Goal: Task Accomplishment & Management: Manage account settings

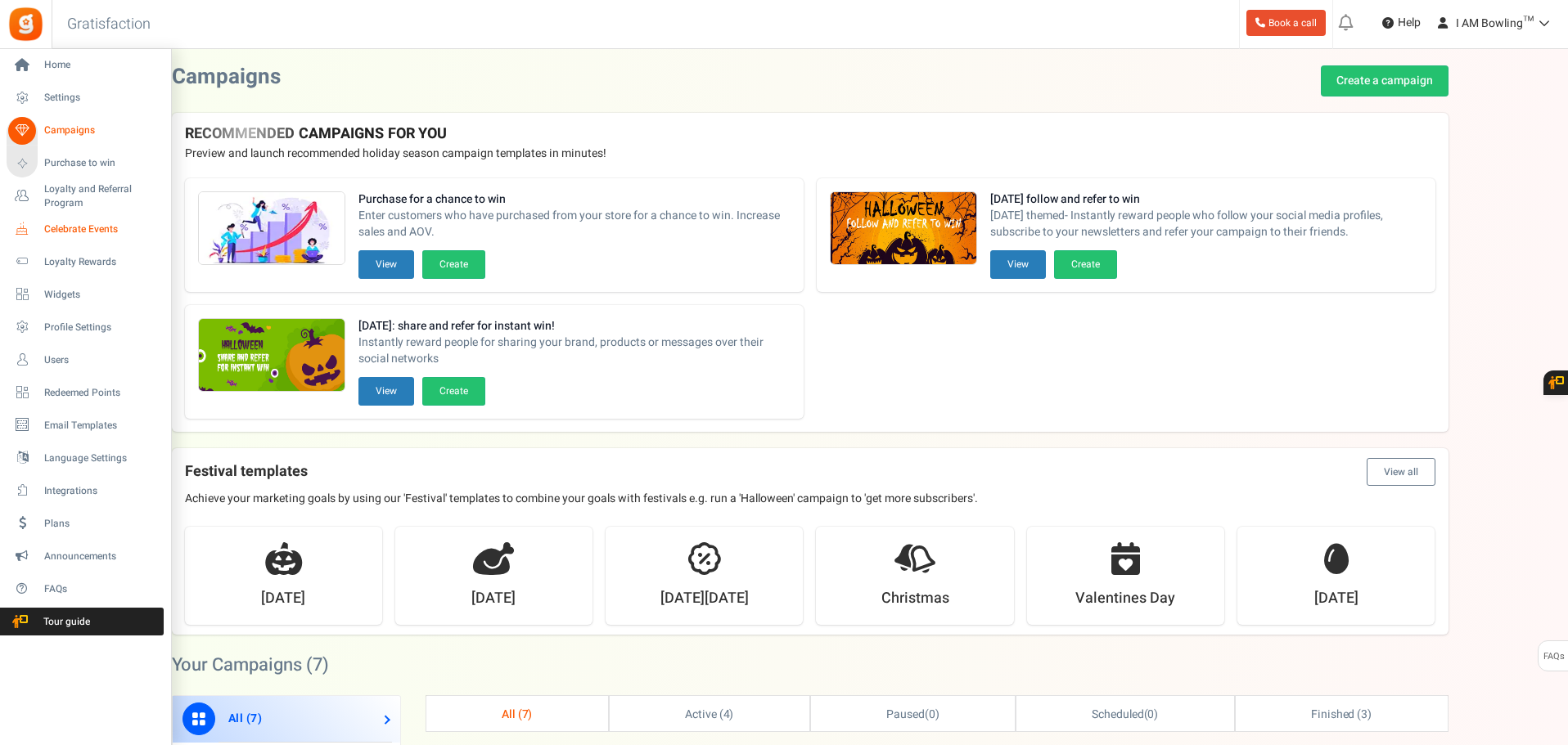
click at [86, 227] on span "Celebrate Events" at bounding box center [101, 229] width 115 height 14
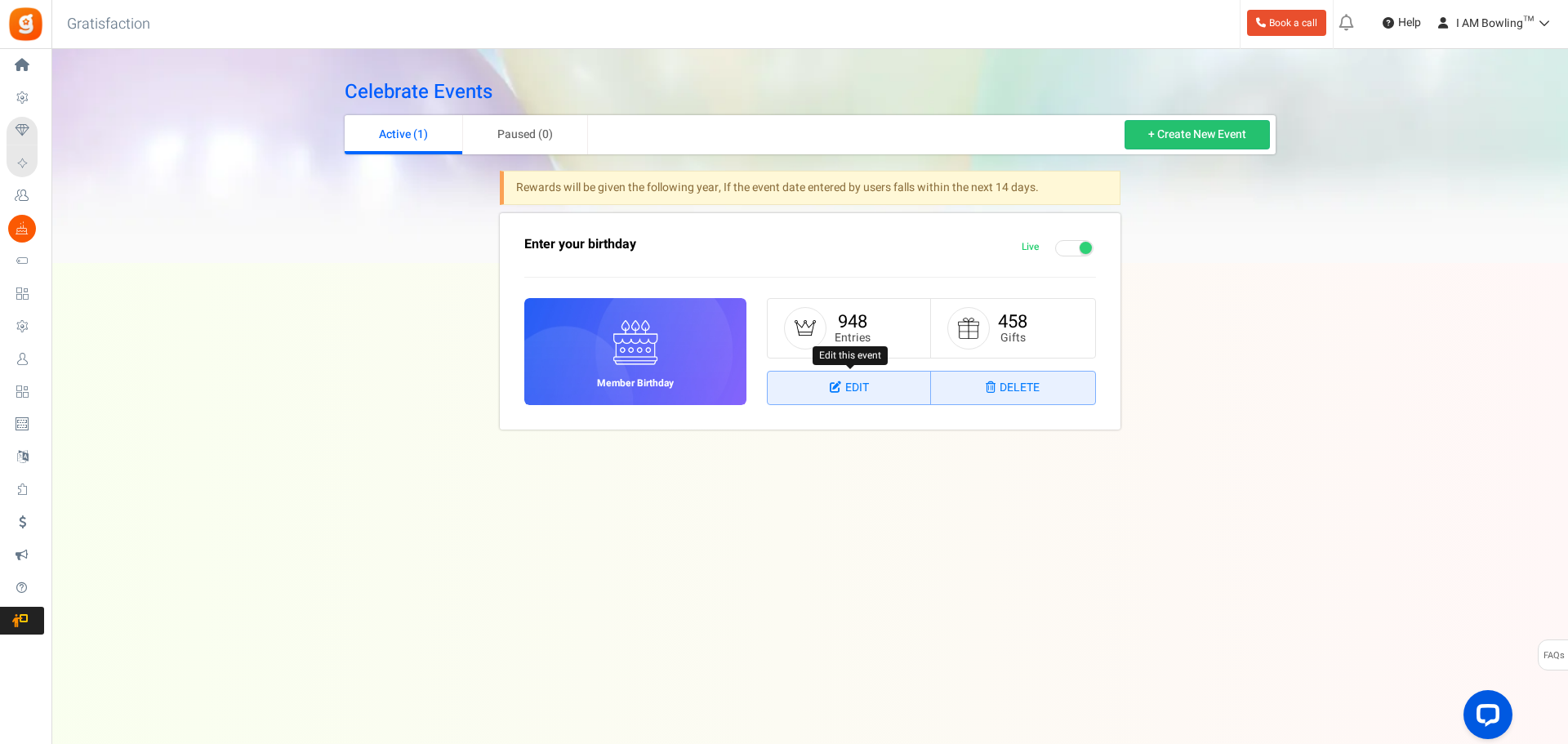
click at [858, 391] on link "Edit" at bounding box center [848, 387] width 163 height 33
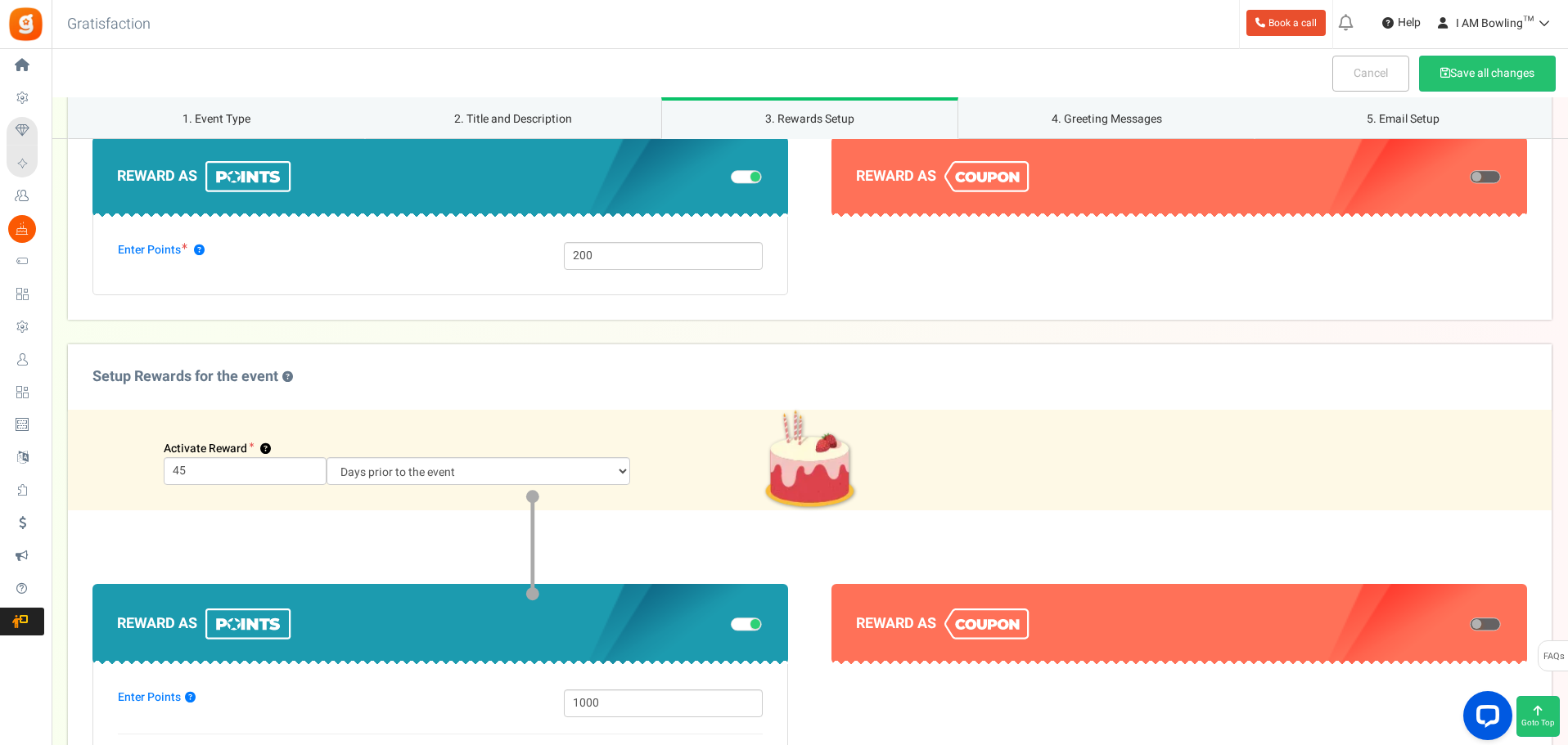
scroll to position [899, 0]
click at [221, 469] on input "45" at bounding box center [245, 470] width 163 height 28
drag, startPoint x: 221, startPoint y: 469, endPoint x: 101, endPoint y: 475, distance: 120.1
click at [101, 475] on div "Activate Reward ? 45 Days prior to the event On the event date" at bounding box center [445, 458] width 730 height 51
click at [505, 473] on select "Days prior to the event On the event date" at bounding box center [478, 470] width 304 height 28
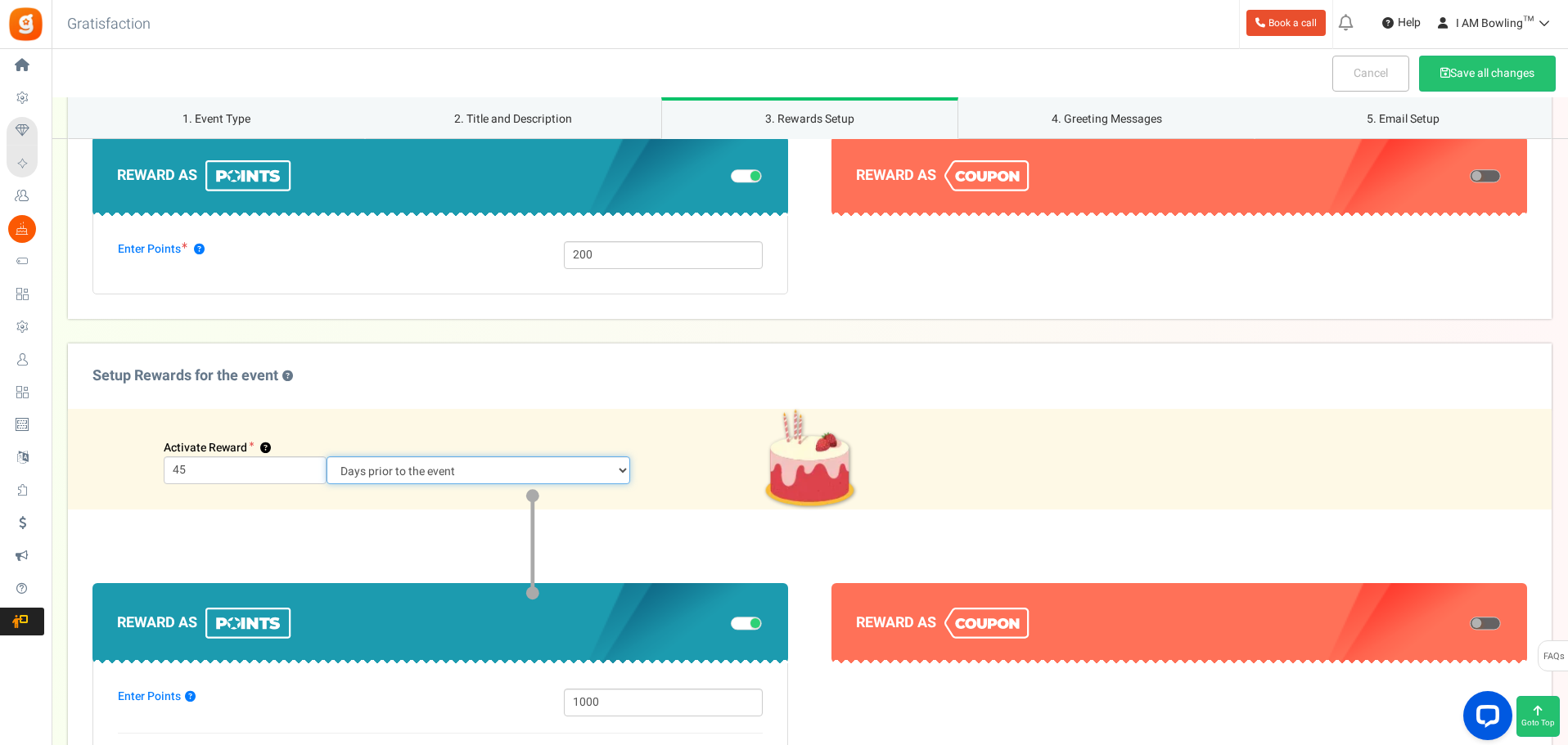
select select "1"
click at [326, 457] on select "Days prior to the event On the event date" at bounding box center [478, 470] width 304 height 28
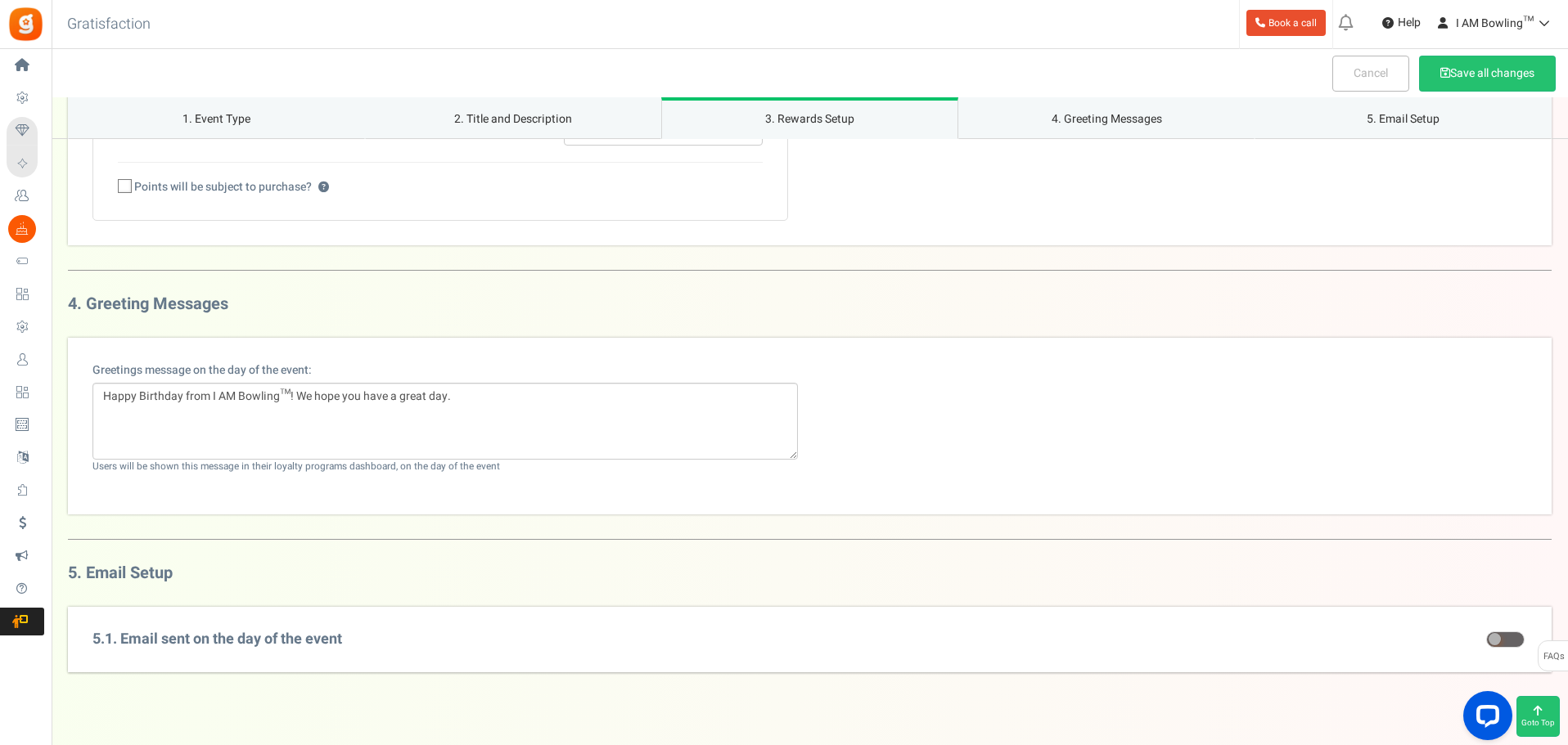
scroll to position [1471, 0]
click at [1513, 636] on span at bounding box center [1505, 639] width 39 height 17
click at [1486, 636] on input "checkbox" at bounding box center [1486, 639] width 0 height 11
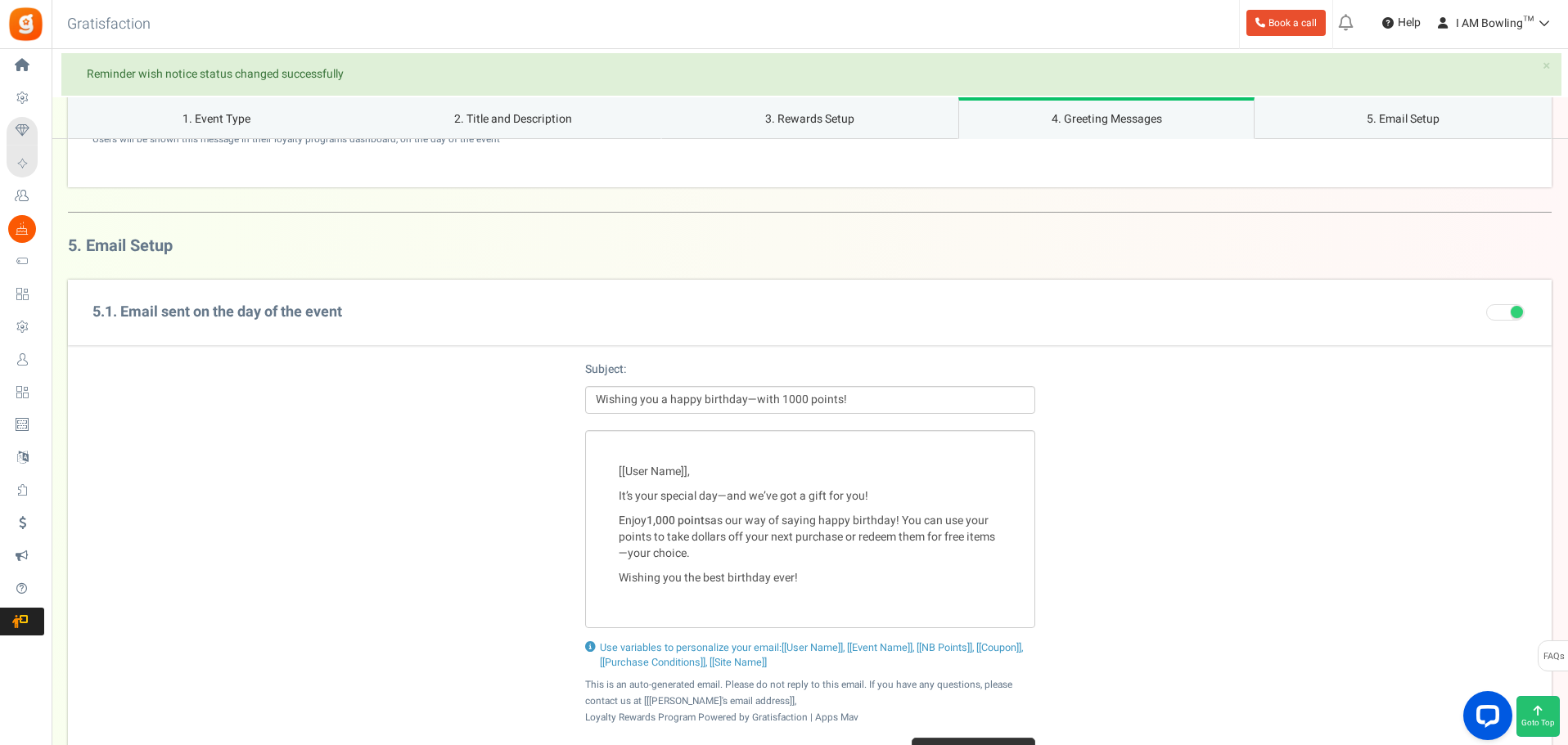
scroll to position [1798, 0]
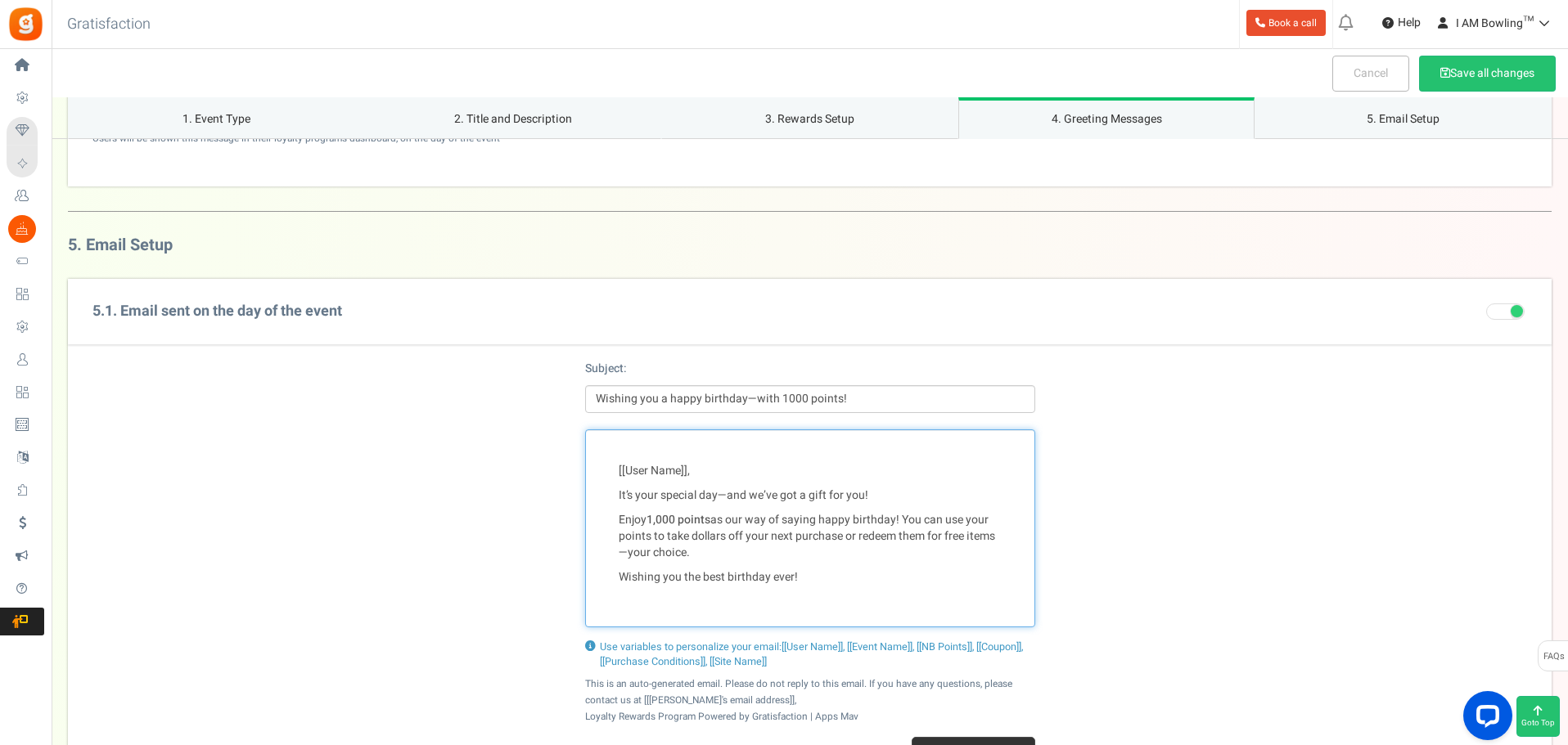
drag, startPoint x: 626, startPoint y: 546, endPoint x: 636, endPoint y: 554, distance: 12.8
click at [626, 546] on p "Enjoy 1,000 points as our way of saying happy birthday! You can use your points…" at bounding box center [810, 536] width 383 height 49
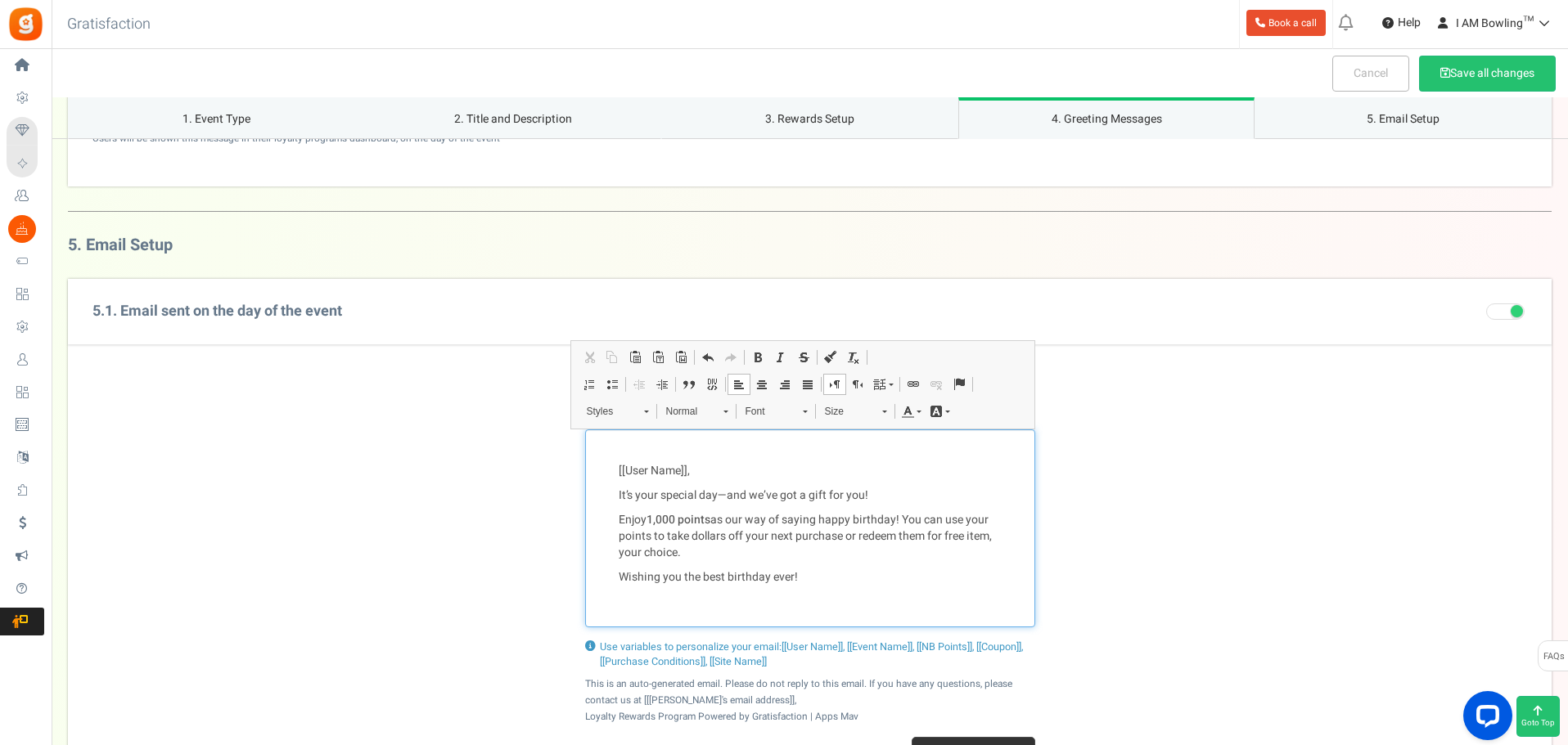
click at [731, 489] on p "It’s your special day—and we’ve got a gift for you!" at bounding box center [810, 496] width 383 height 17
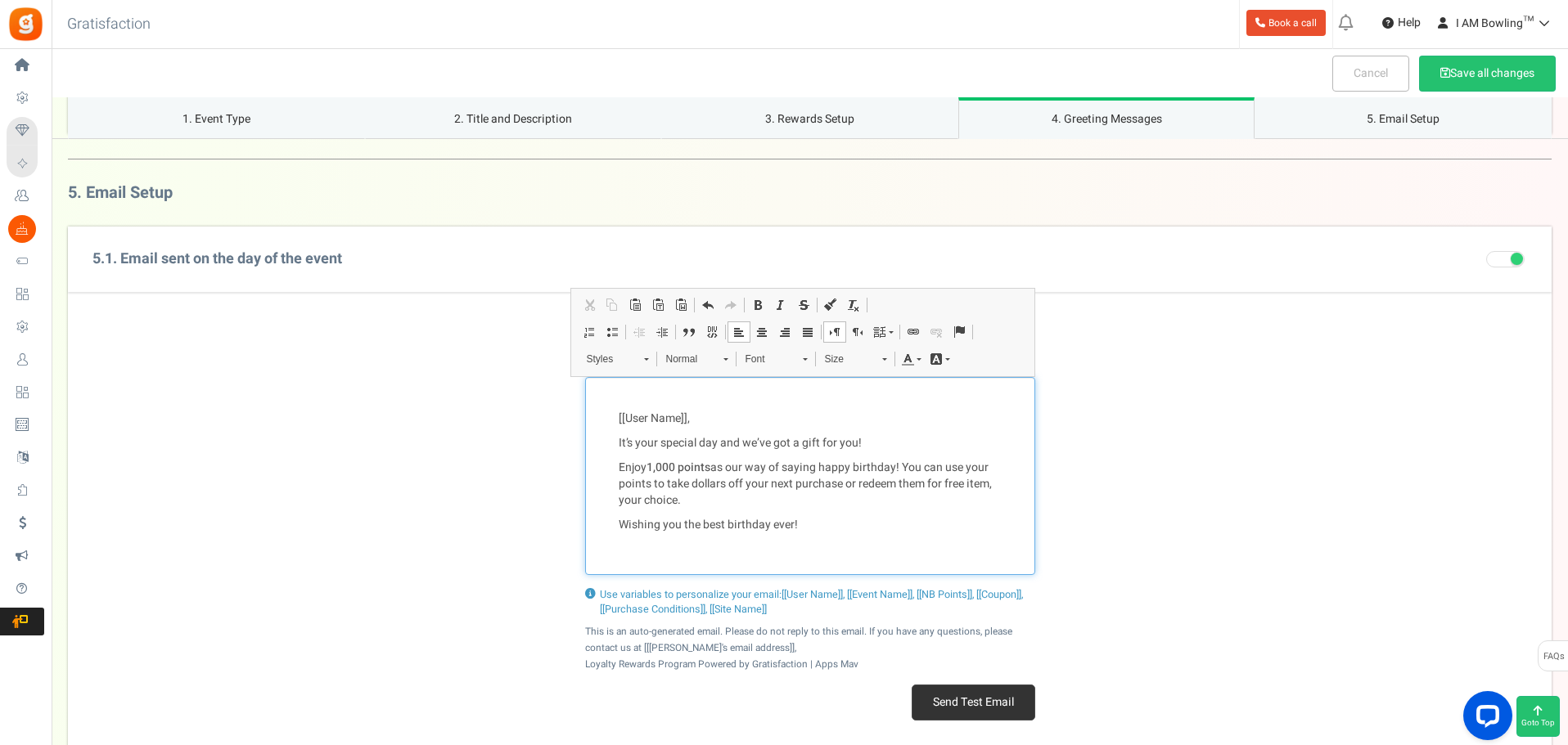
scroll to position [1851, 0]
click at [987, 693] on button "Send Test Email" at bounding box center [973, 701] width 123 height 36
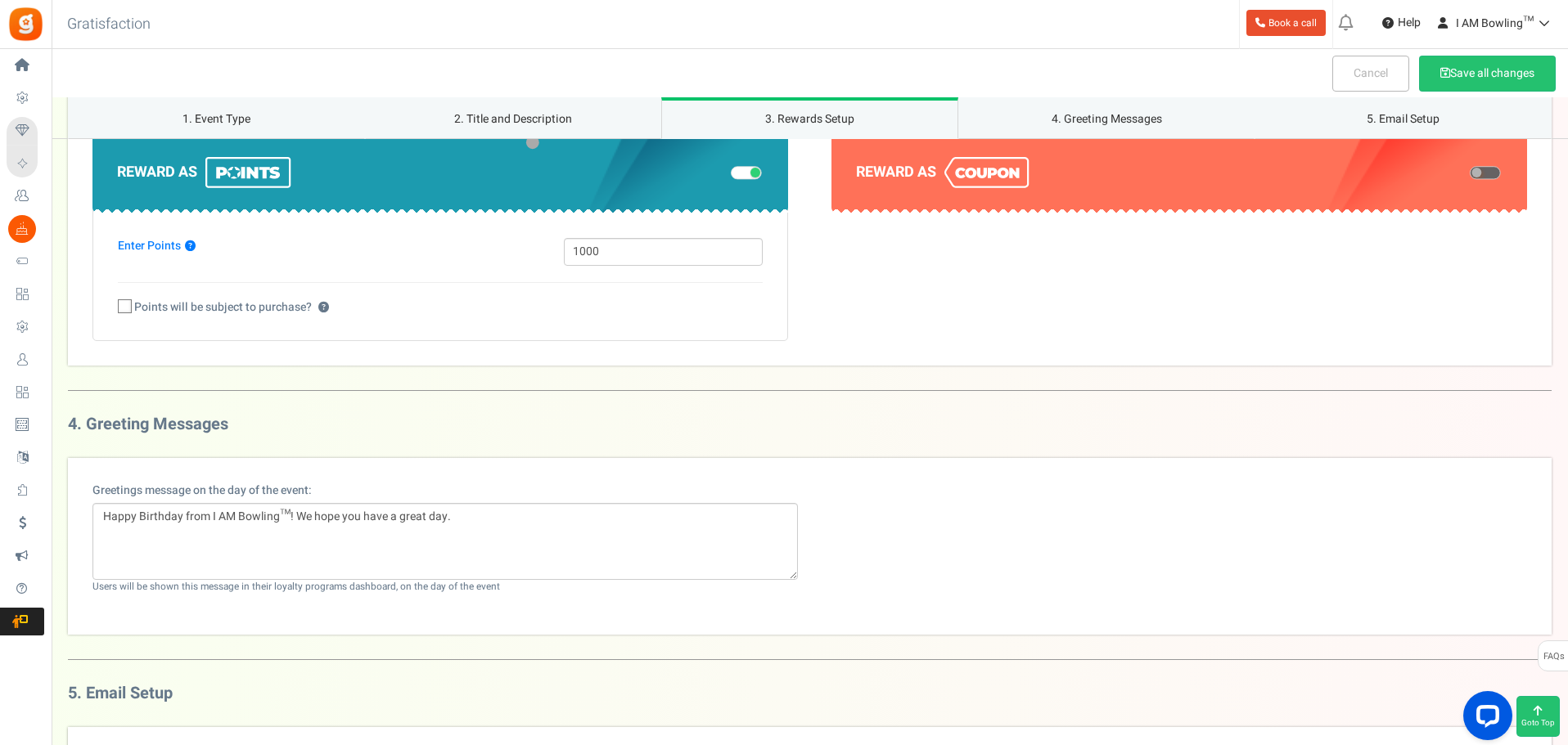
scroll to position [1444, 0]
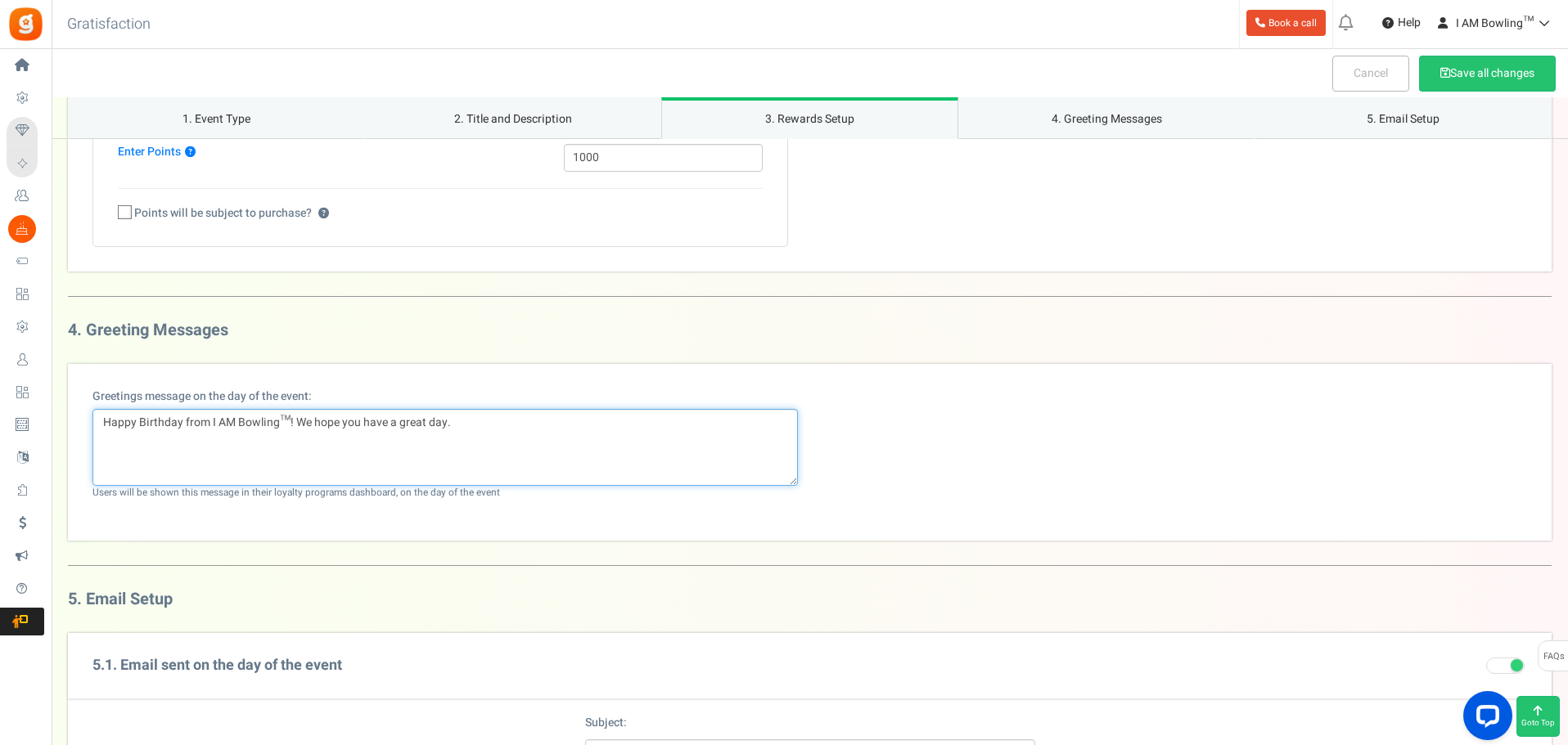
click at [293, 420] on textarea "Happy Birthday from I AM Bowling™! We hope you have a great day." at bounding box center [444, 448] width 705 height 77
click at [294, 422] on textarea "Happy Birthday from I AM Bowling™! We hope you have a great day." at bounding box center [444, 448] width 705 height 77
type textarea "Happy Birthday from I AM Bowling™! Enjoy 1000 rewards points to use towards a f…"
click at [763, 365] on div "Greetings message on the day of the event: Happy Birthday from I AM Bowling™! E…" at bounding box center [809, 452] width 1483 height 177
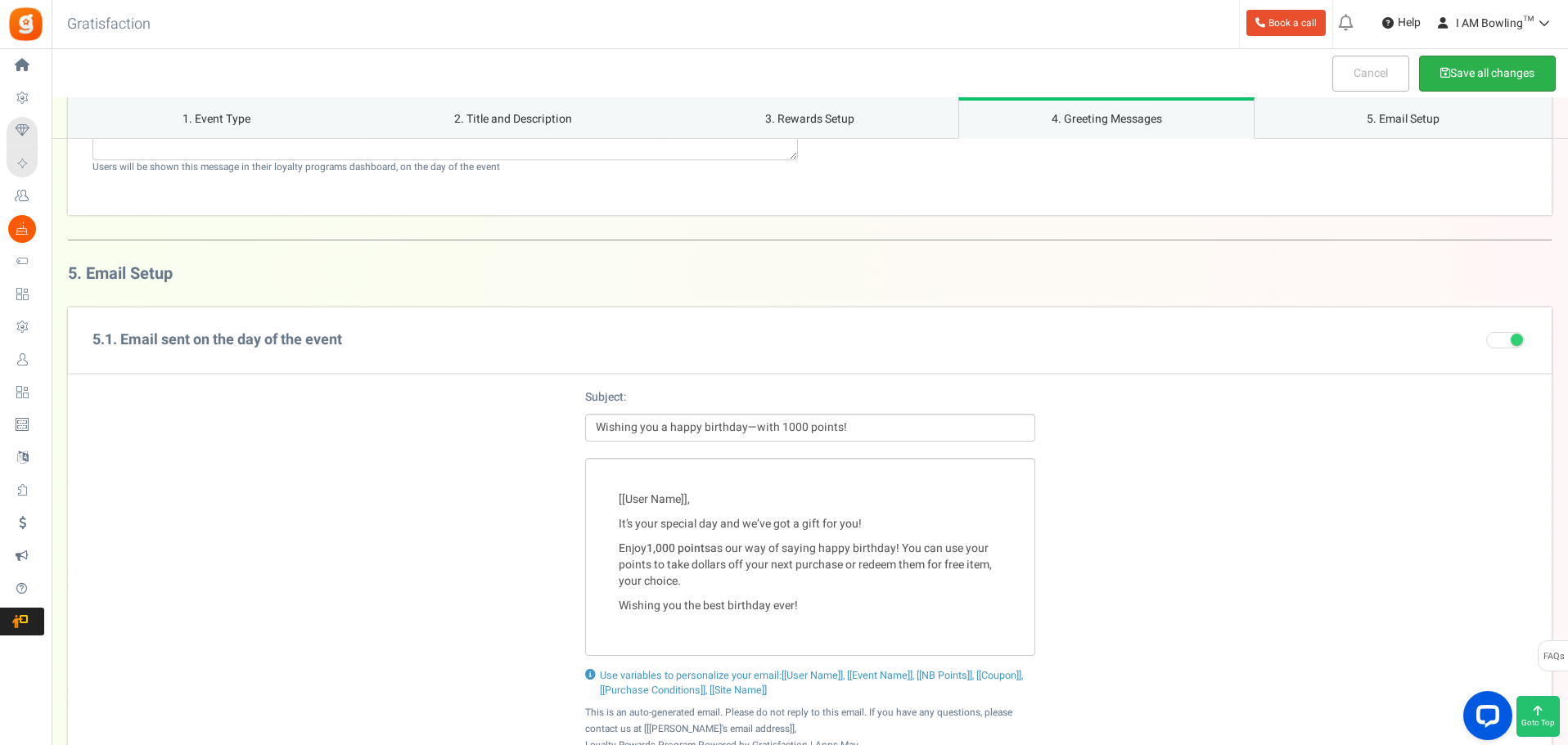
scroll to position [1770, 0]
click at [1455, 63] on button "Save all changes" at bounding box center [1487, 73] width 137 height 36
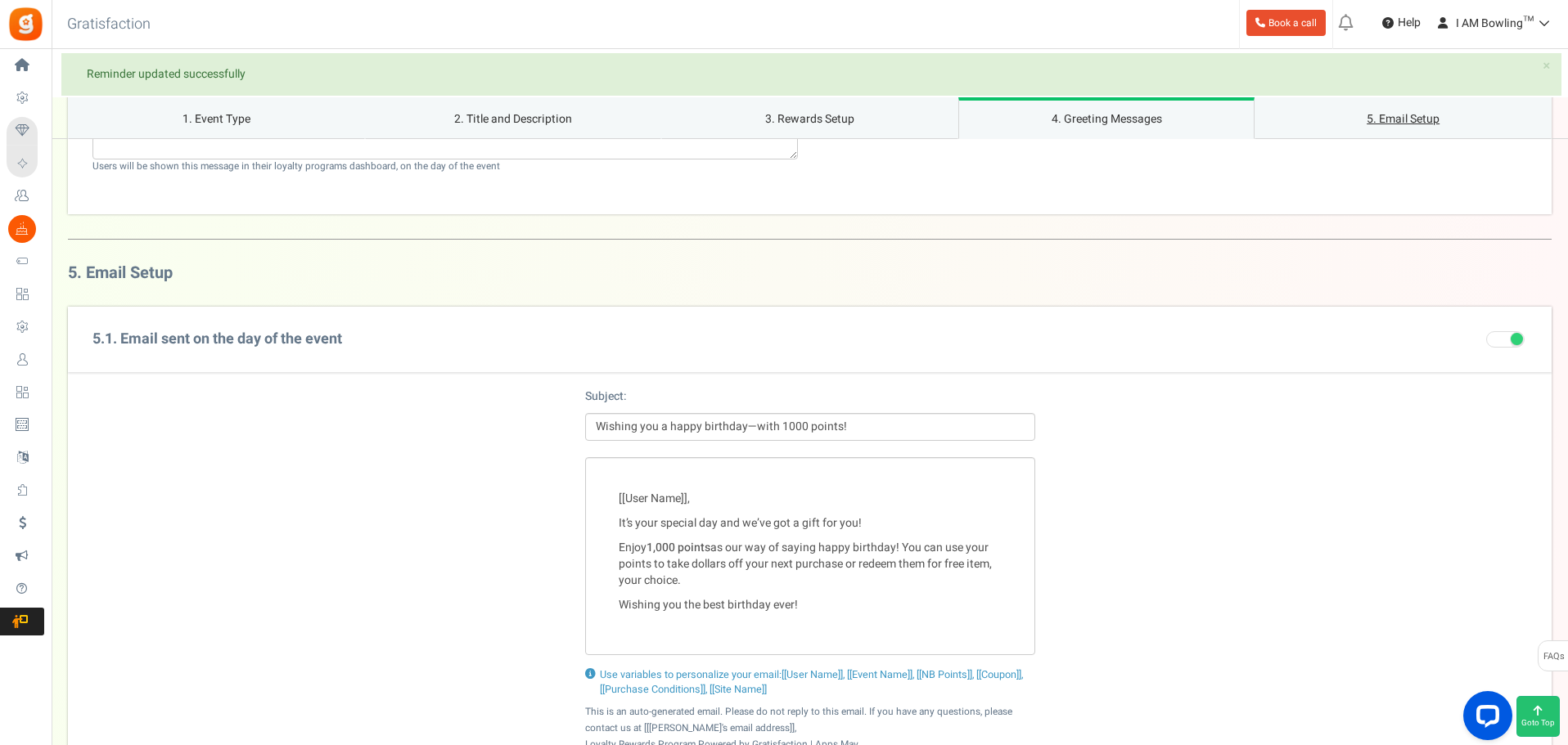
click at [1356, 112] on link "5. Email Setup" at bounding box center [1403, 118] width 297 height 42
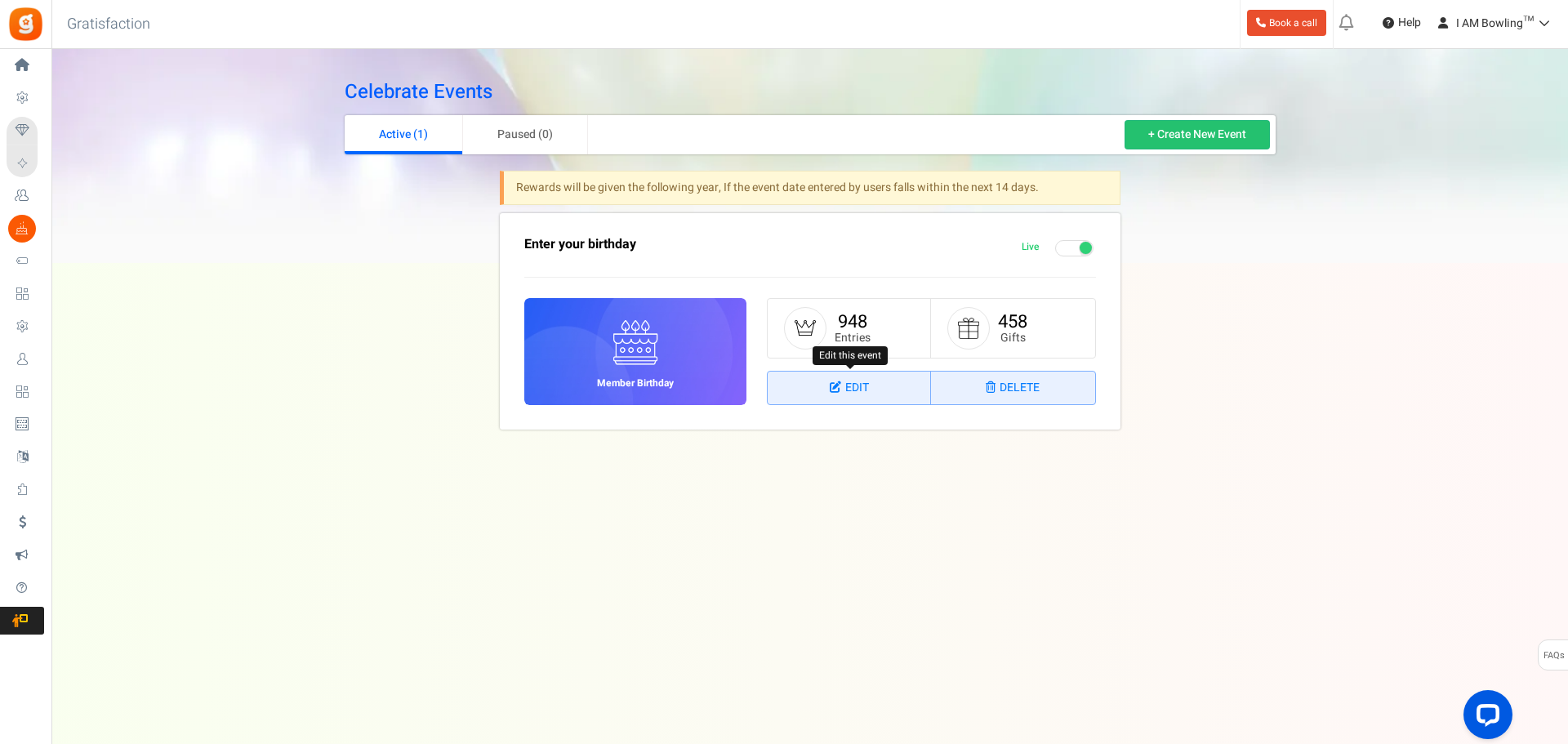
click at [894, 394] on link "Edit" at bounding box center [848, 387] width 163 height 33
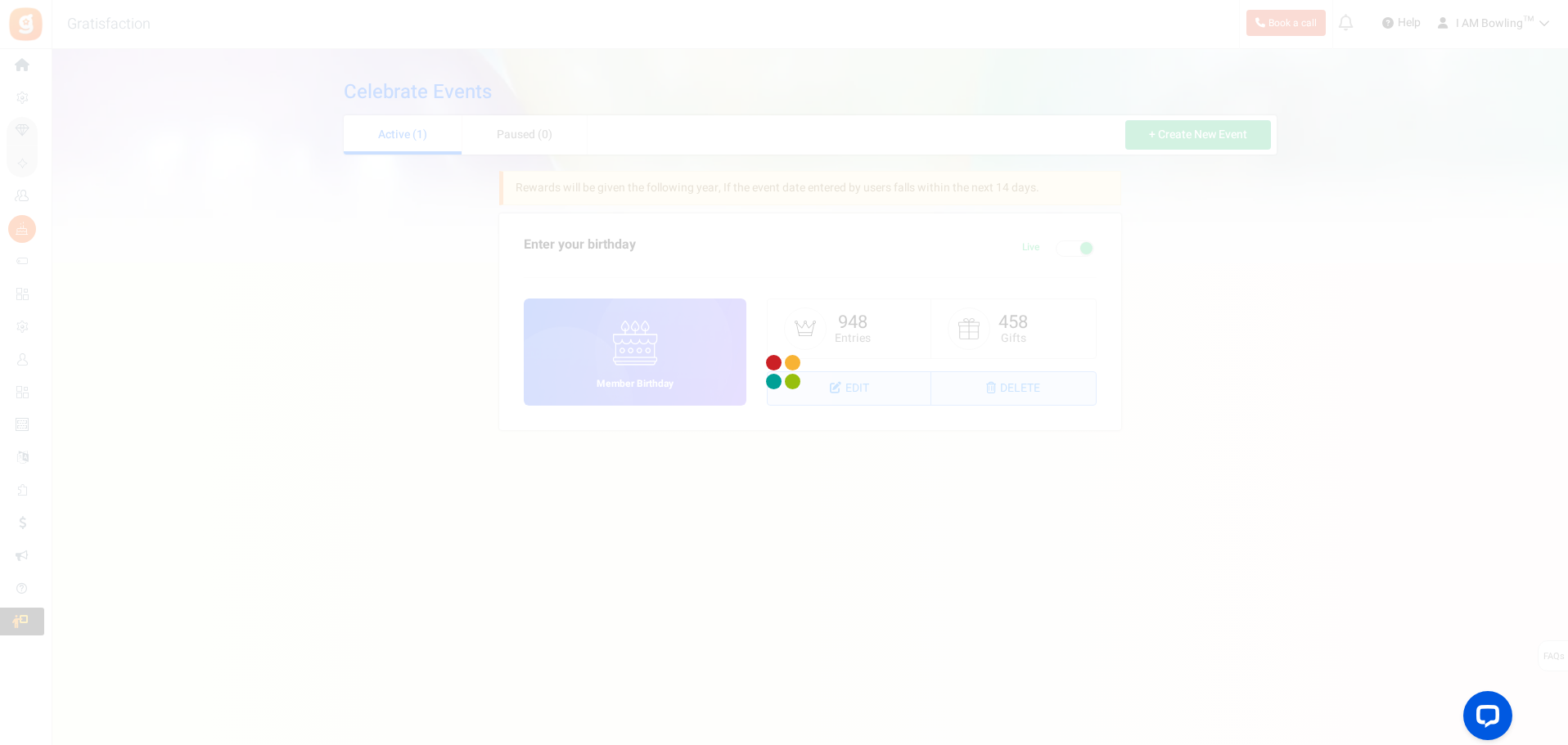
select select "1"
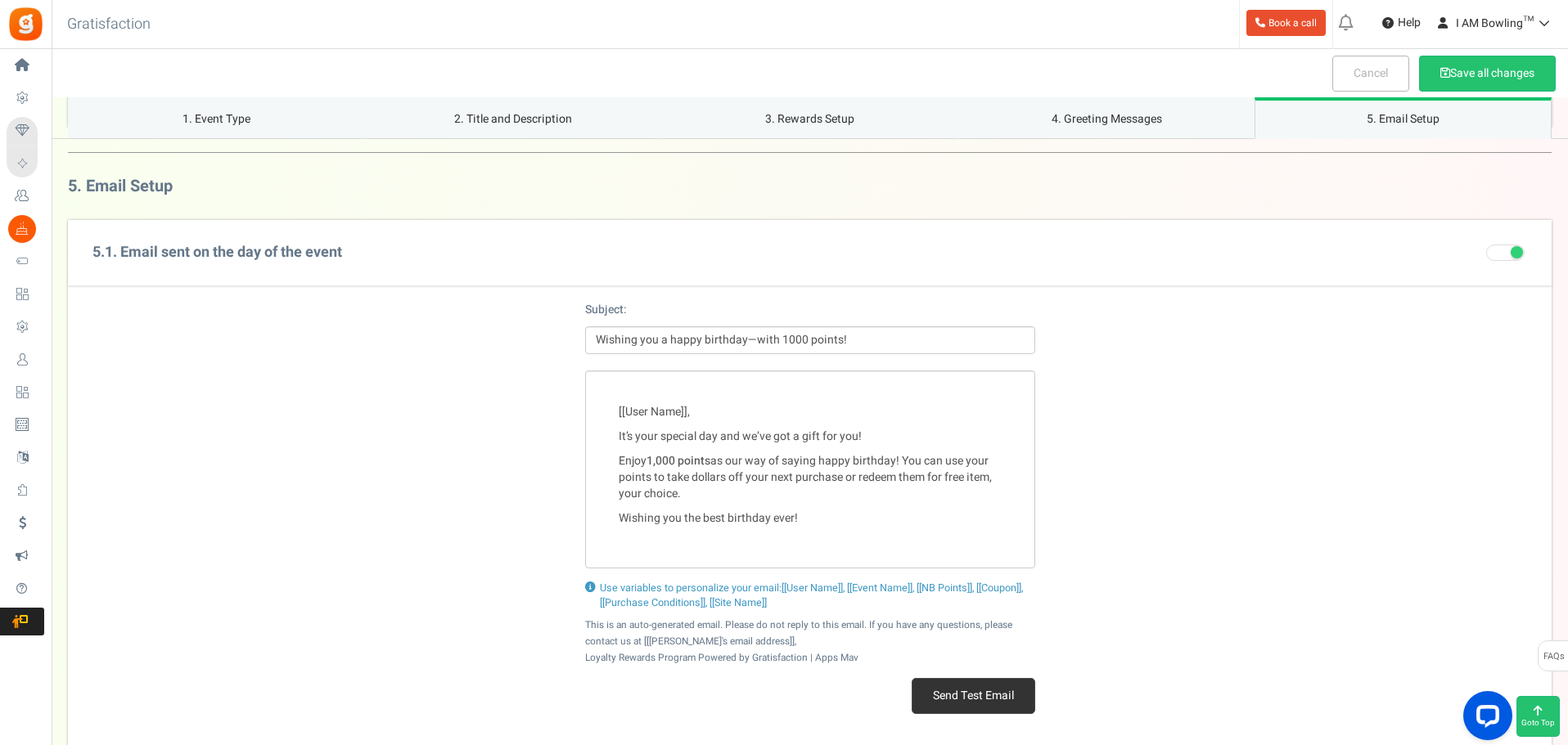
scroll to position [1880, 0]
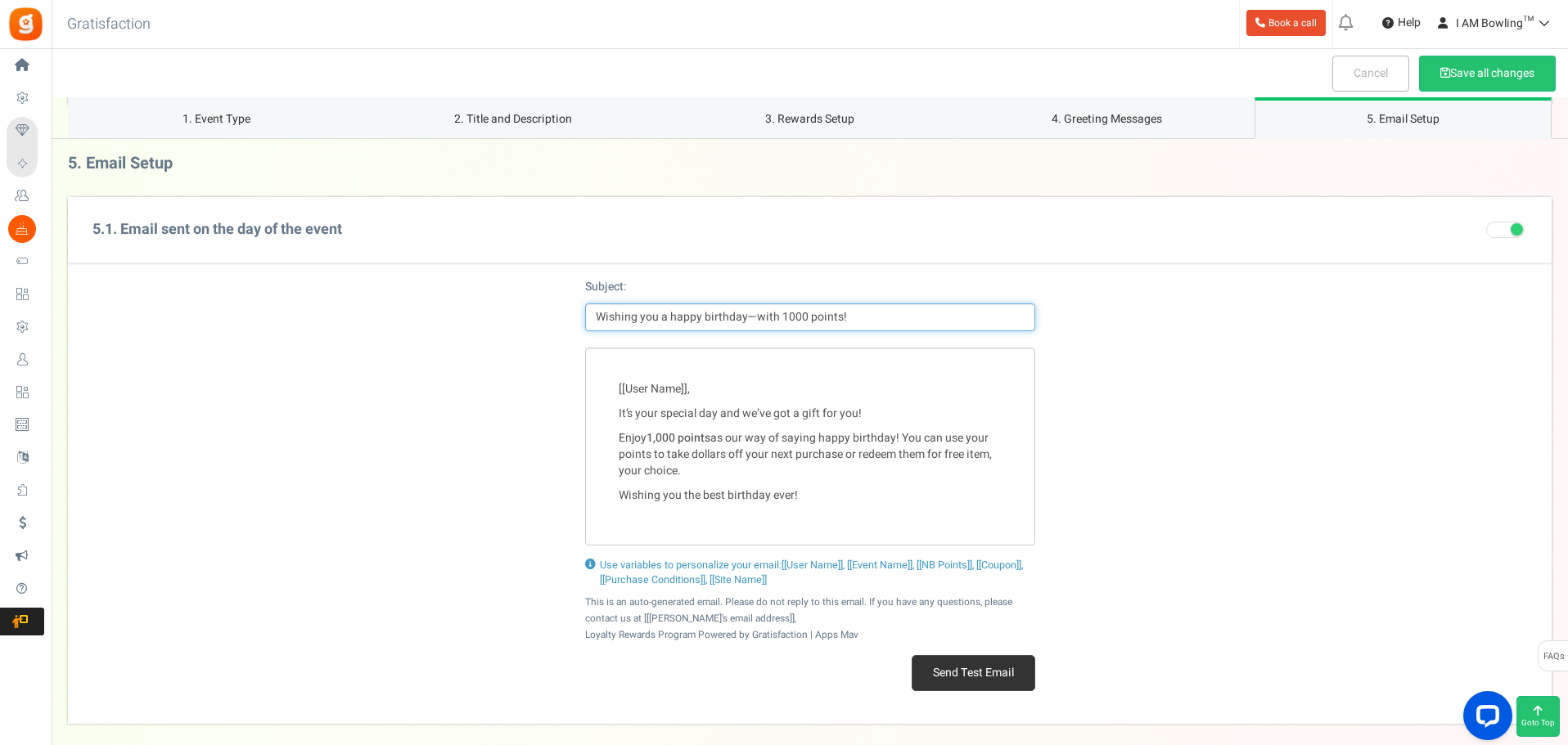
click at [746, 311] on input "Wishing you a happy birthday—with 1000 points!" at bounding box center [810, 317] width 450 height 28
click at [800, 314] on input "Wishing you a happy birthday with 1000 points!" at bounding box center [810, 317] width 450 height 28
type input "Wishing you a happy birthday with 1000 rewards points!"
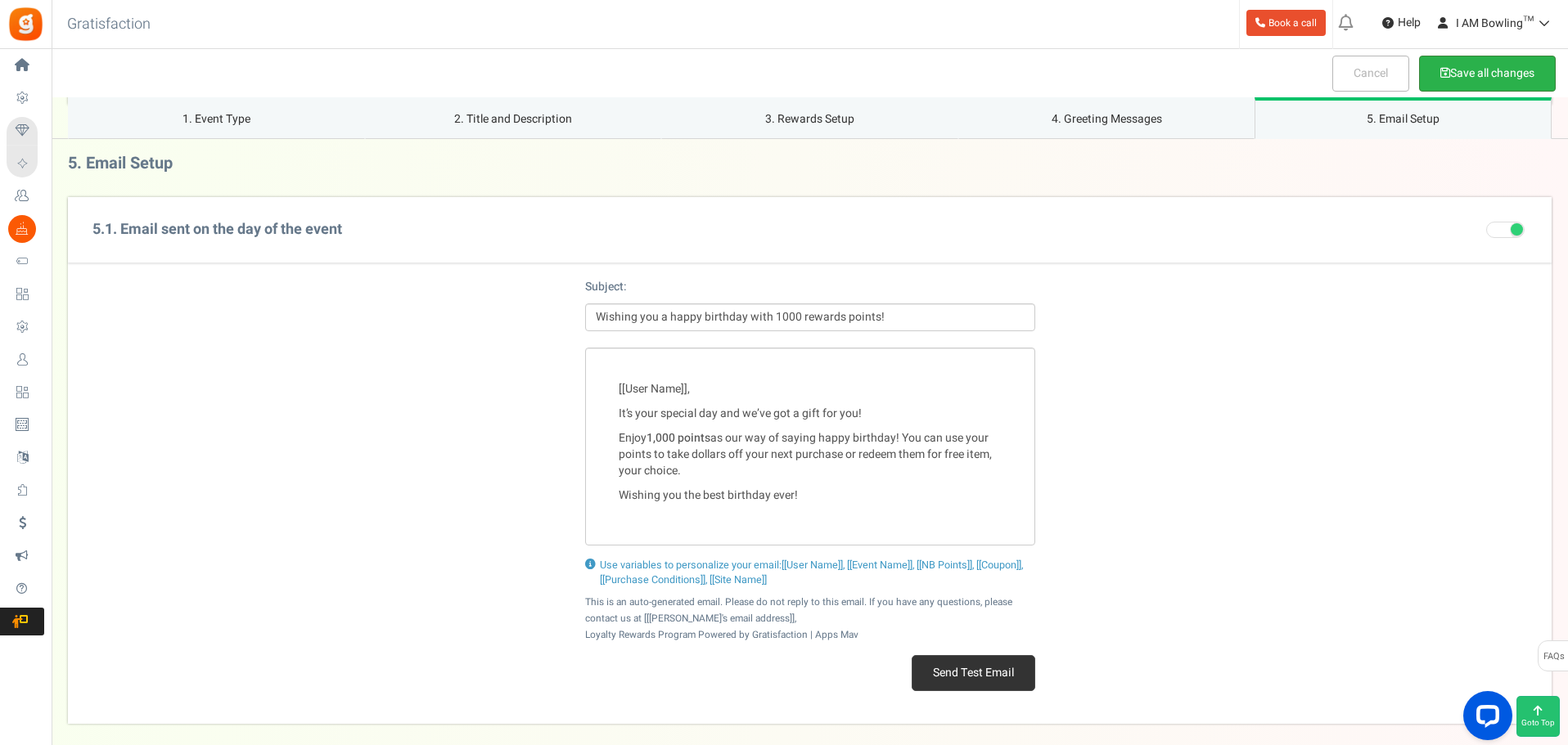
click at [1456, 73] on button "Save all changes" at bounding box center [1487, 73] width 137 height 36
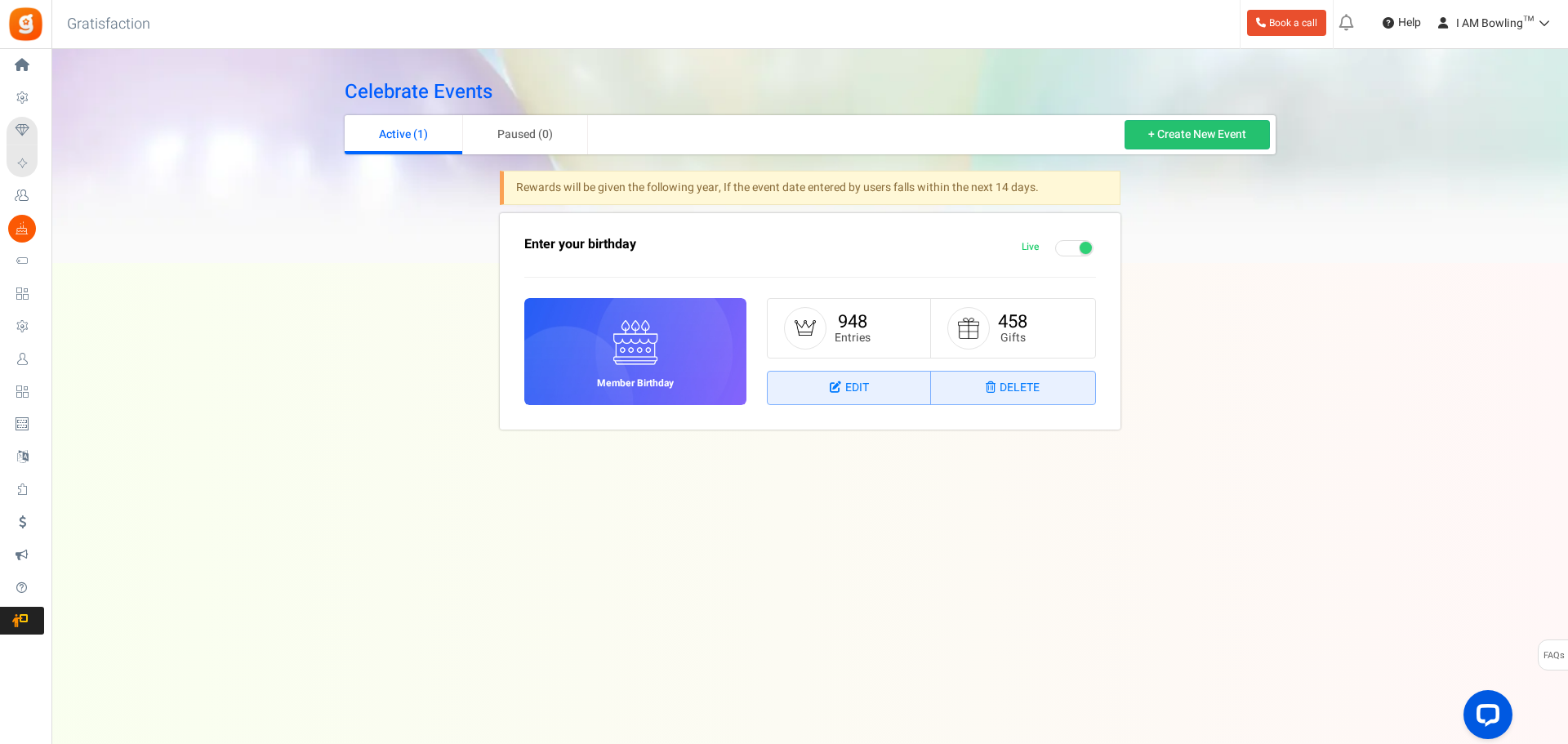
click at [886, 449] on div "Rewards will be given the following year, If the event date entered by users fa…" at bounding box center [810, 303] width 621 height 299
click at [849, 391] on link "Edit" at bounding box center [848, 387] width 163 height 33
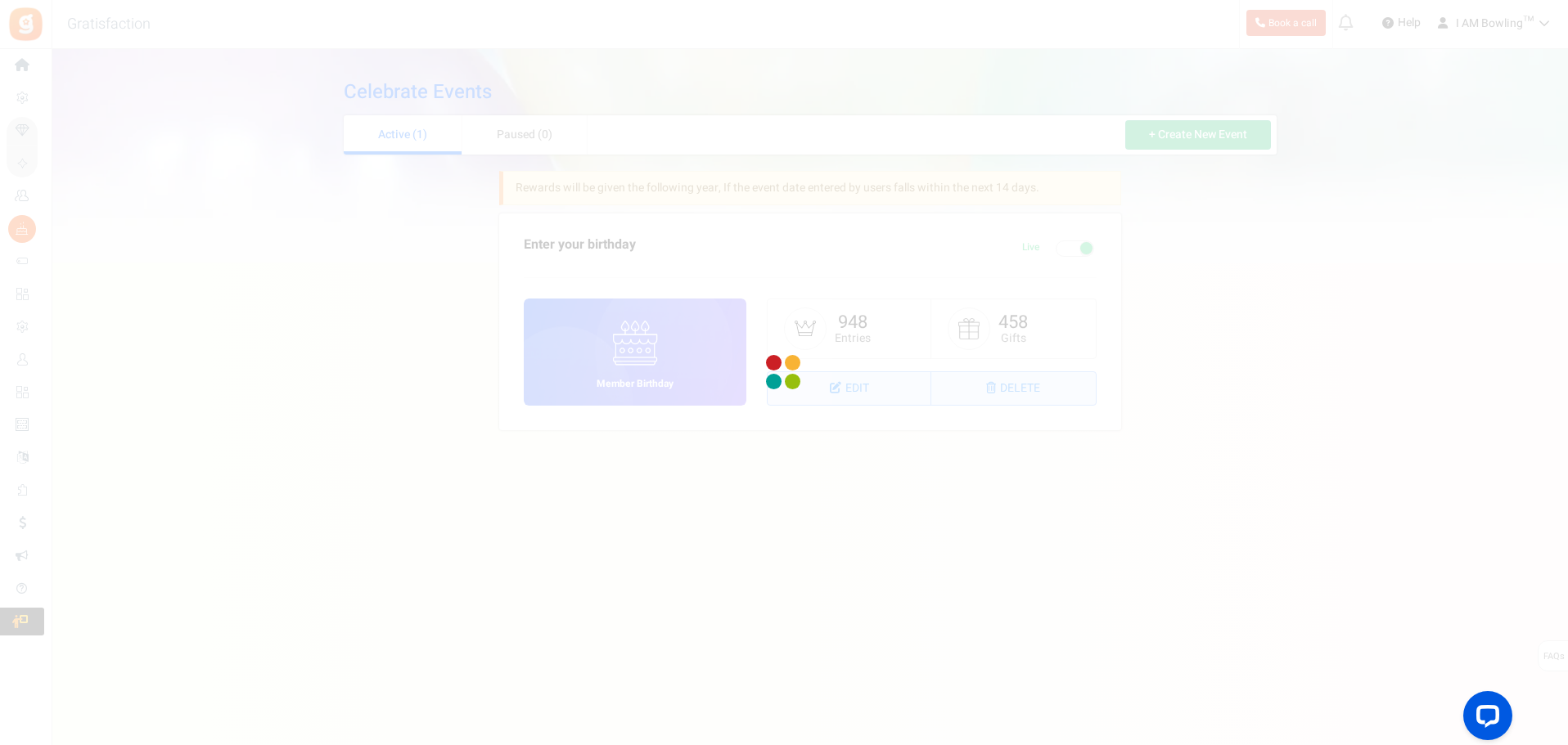
select select "1"
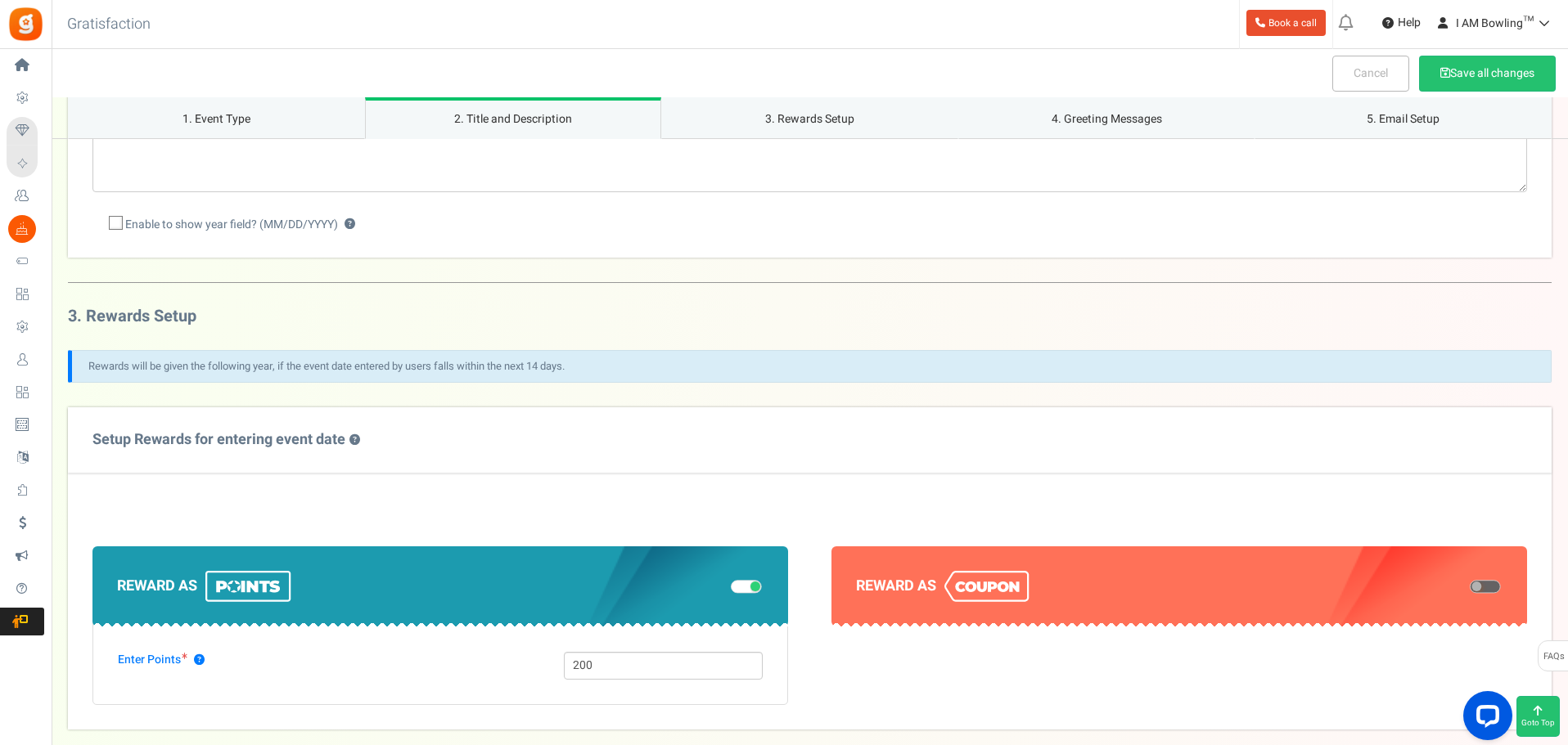
scroll to position [489, 0]
